Goal: Check status: Check status

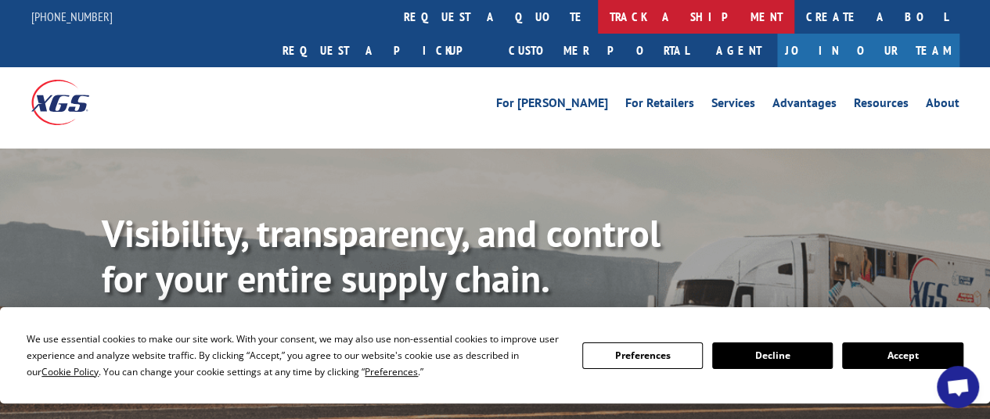
click at [598, 13] on link "track a shipment" at bounding box center [696, 17] width 196 height 34
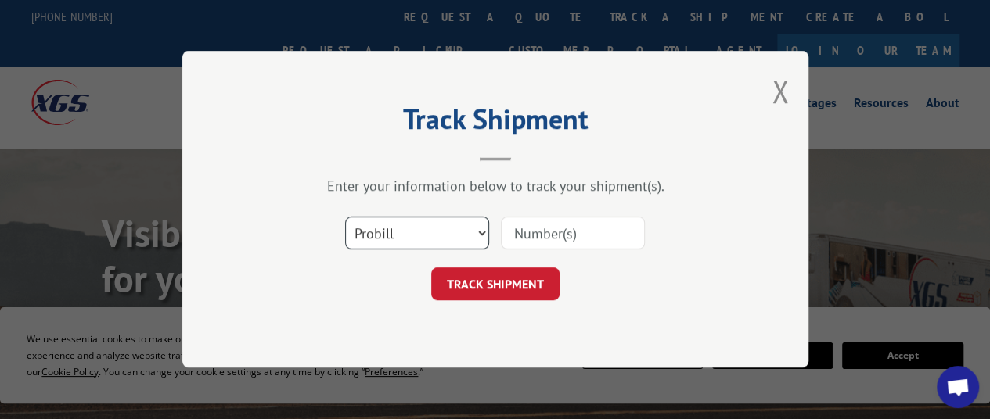
click at [446, 242] on select "Select category... Probill BOL PO" at bounding box center [417, 234] width 144 height 33
select select "po"
click at [345, 218] on select "Select category... Probill BOL PO" at bounding box center [417, 234] width 144 height 33
click at [566, 218] on input at bounding box center [573, 234] width 144 height 33
type input "251238"
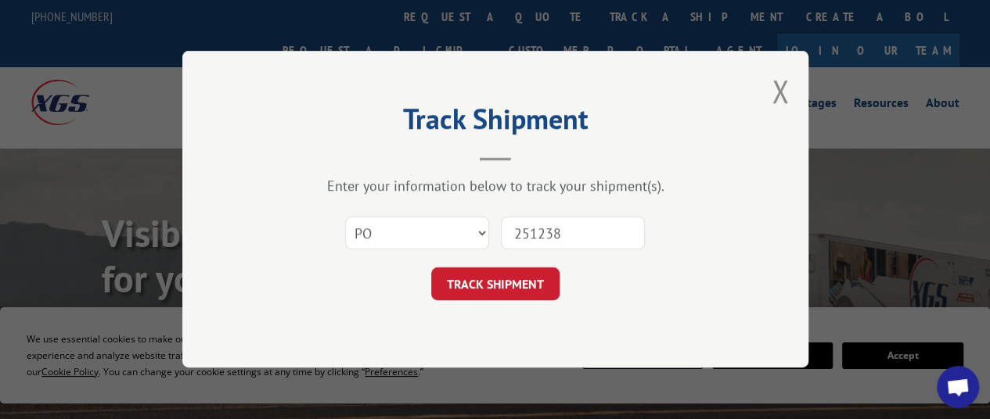
click button "TRACK SHIPMENT" at bounding box center [495, 284] width 128 height 33
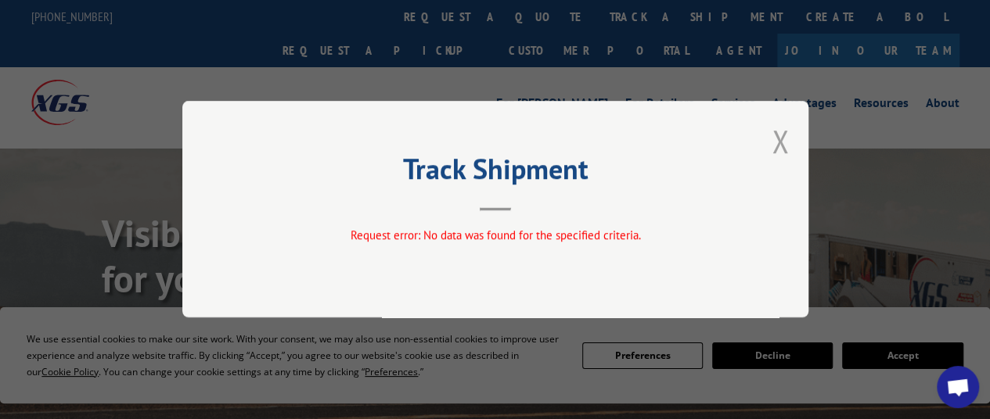
click at [779, 142] on button "Close modal" at bounding box center [780, 141] width 17 height 41
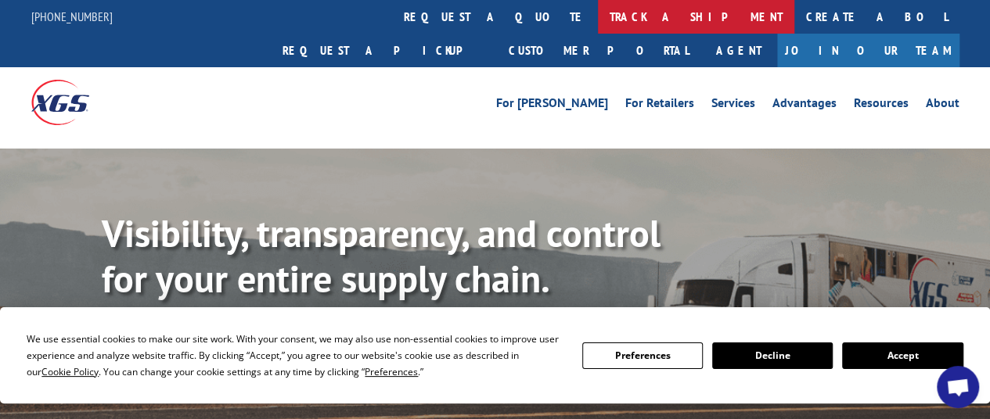
click at [598, 16] on link "track a shipment" at bounding box center [696, 17] width 196 height 34
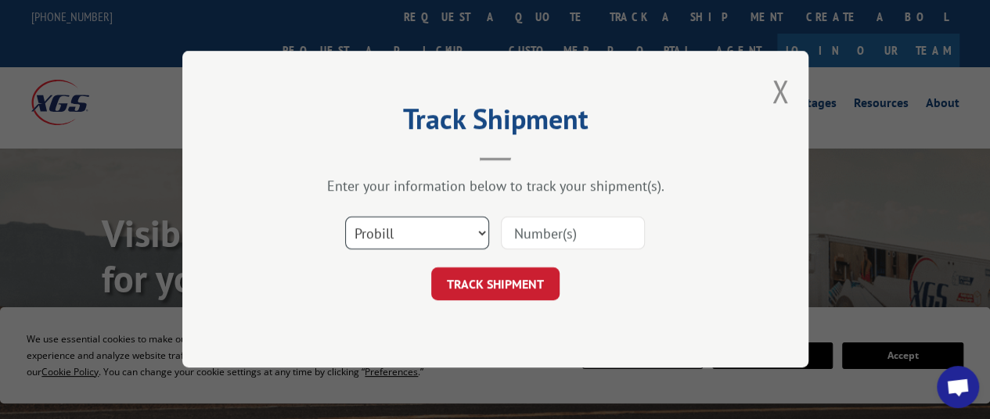
click at [371, 233] on select "Select category... Probill BOL PO" at bounding box center [417, 234] width 144 height 33
select select "bol"
click at [345, 218] on select "Select category... Probill BOL PO" at bounding box center [417, 234] width 144 height 33
click at [552, 229] on input at bounding box center [573, 234] width 144 height 33
type input "251238"
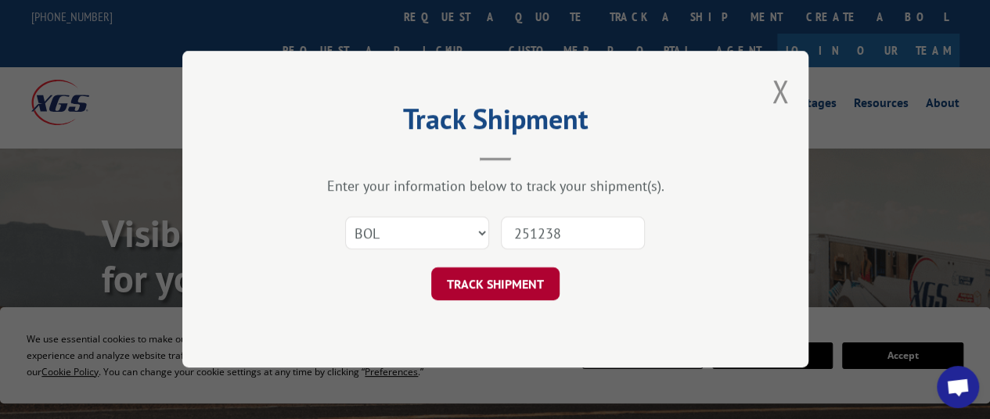
click at [492, 290] on button "TRACK SHIPMENT" at bounding box center [495, 284] width 128 height 33
